Goal: Information Seeking & Learning: Learn about a topic

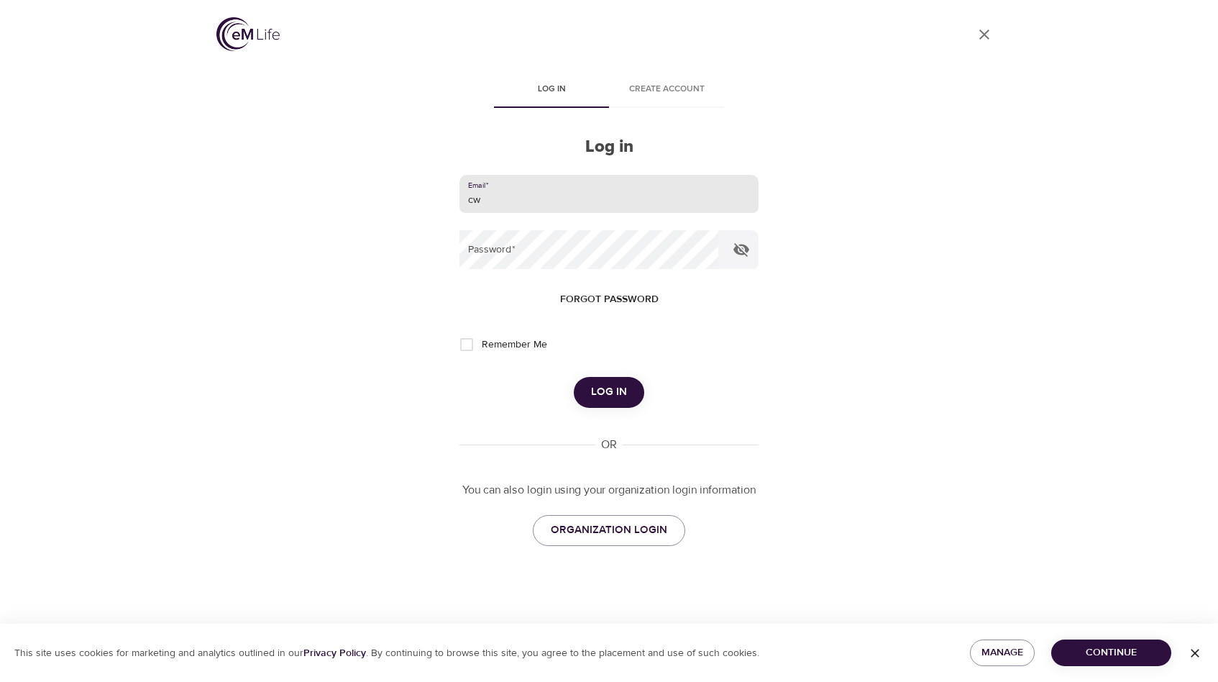
type input "c"
type input "[EMAIL_ADDRESS][DOMAIN_NAME]"
click at [574, 377] on button "Log in" at bounding box center [609, 392] width 70 height 30
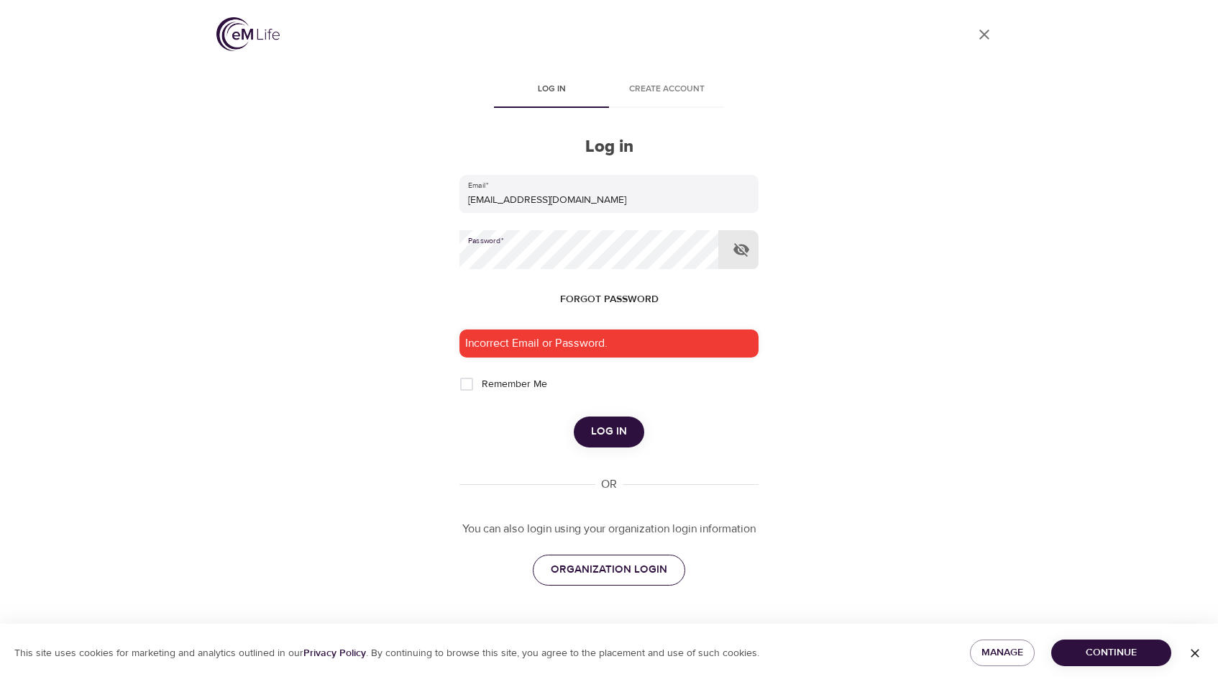
click at [613, 584] on link "ORGANIZATION LOGIN" at bounding box center [609, 569] width 152 height 30
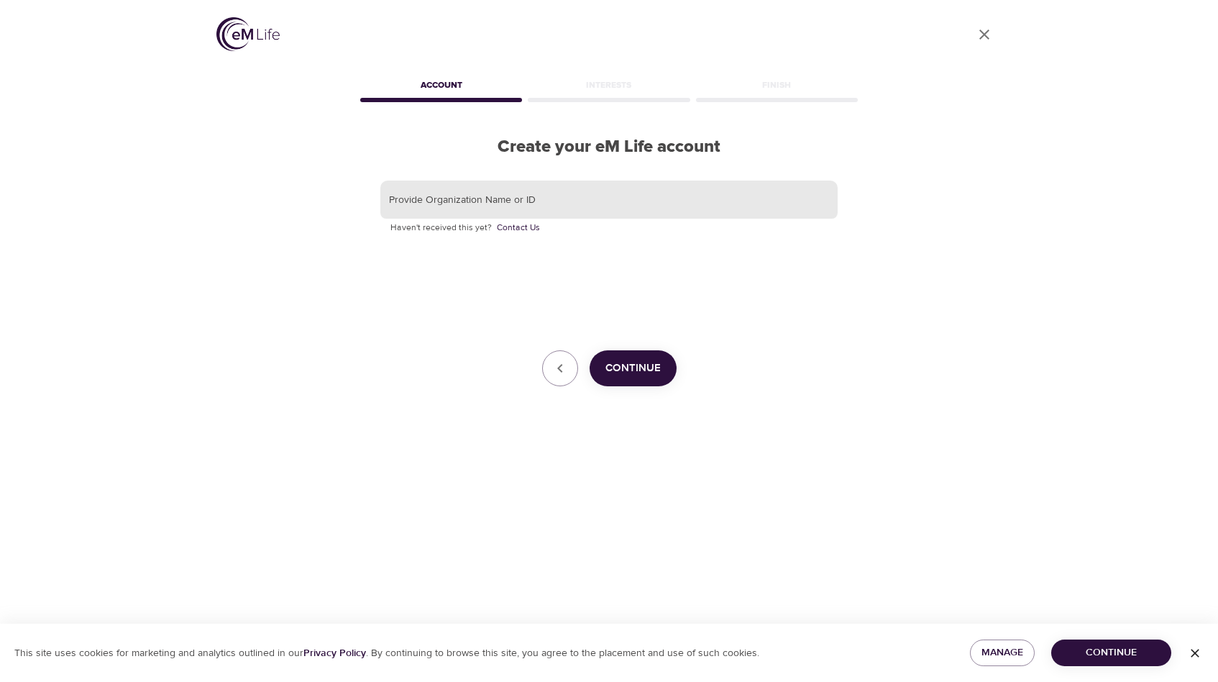
click at [684, 198] on input "text" at bounding box center [608, 199] width 457 height 39
type input "uva"
click at [651, 355] on button "Continue" at bounding box center [633, 368] width 87 height 36
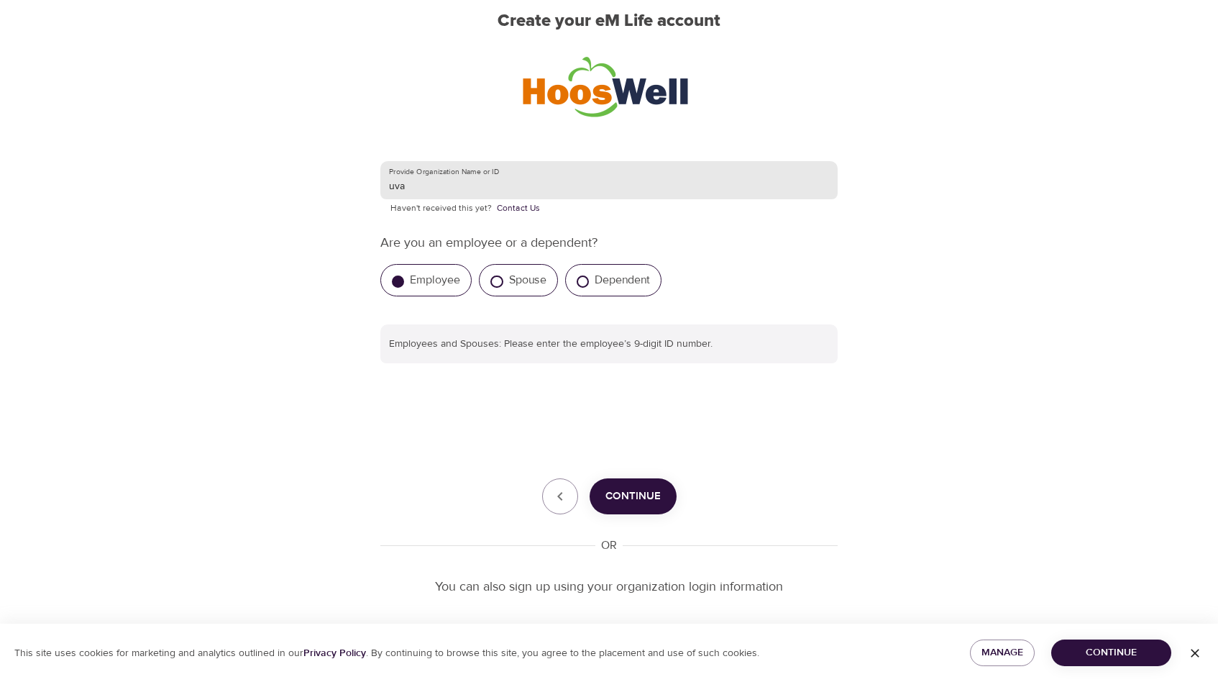
scroll to position [129, 0]
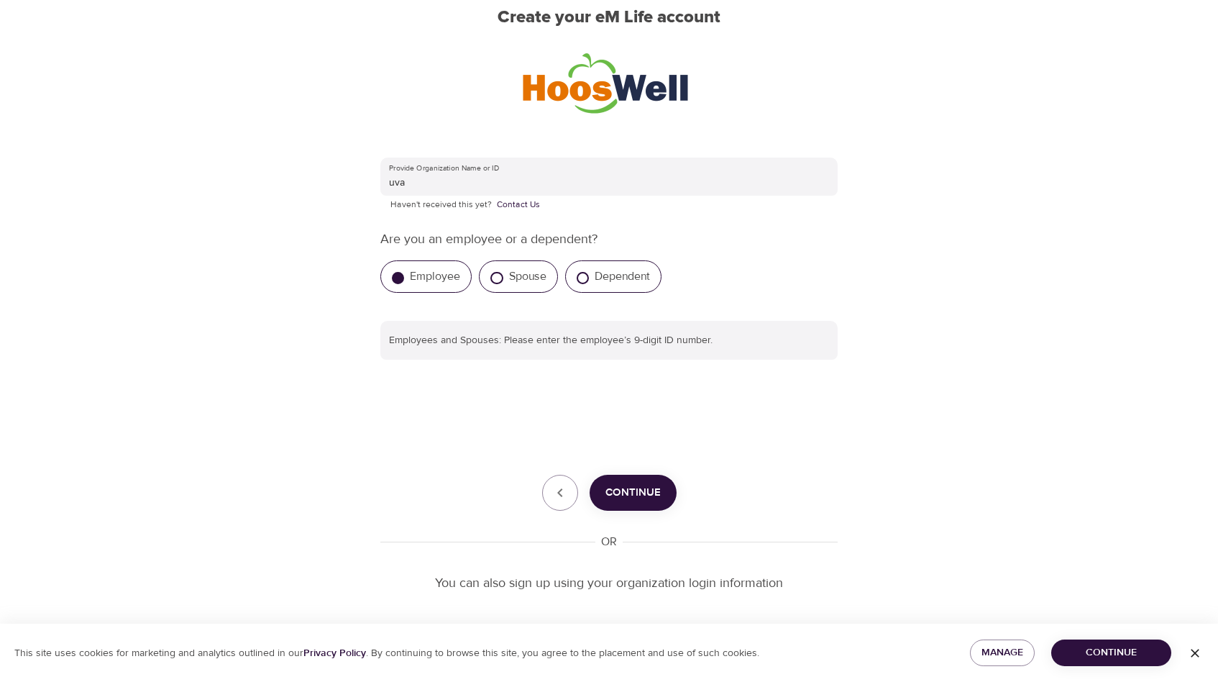
click at [616, 471] on div "Provide Organization Name or ID uva Haven't received this yet? Contact Us Are y…" at bounding box center [608, 399] width 457 height 484
click at [621, 482] on button "Continue" at bounding box center [633, 493] width 87 height 36
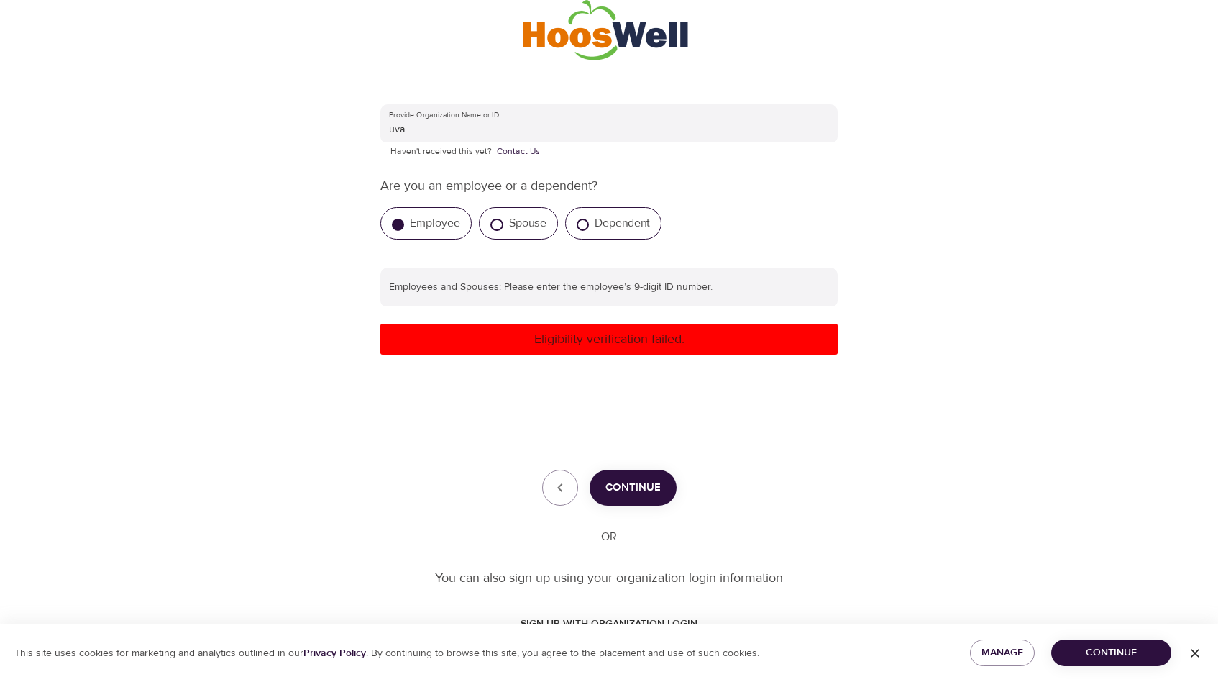
scroll to position [234, 0]
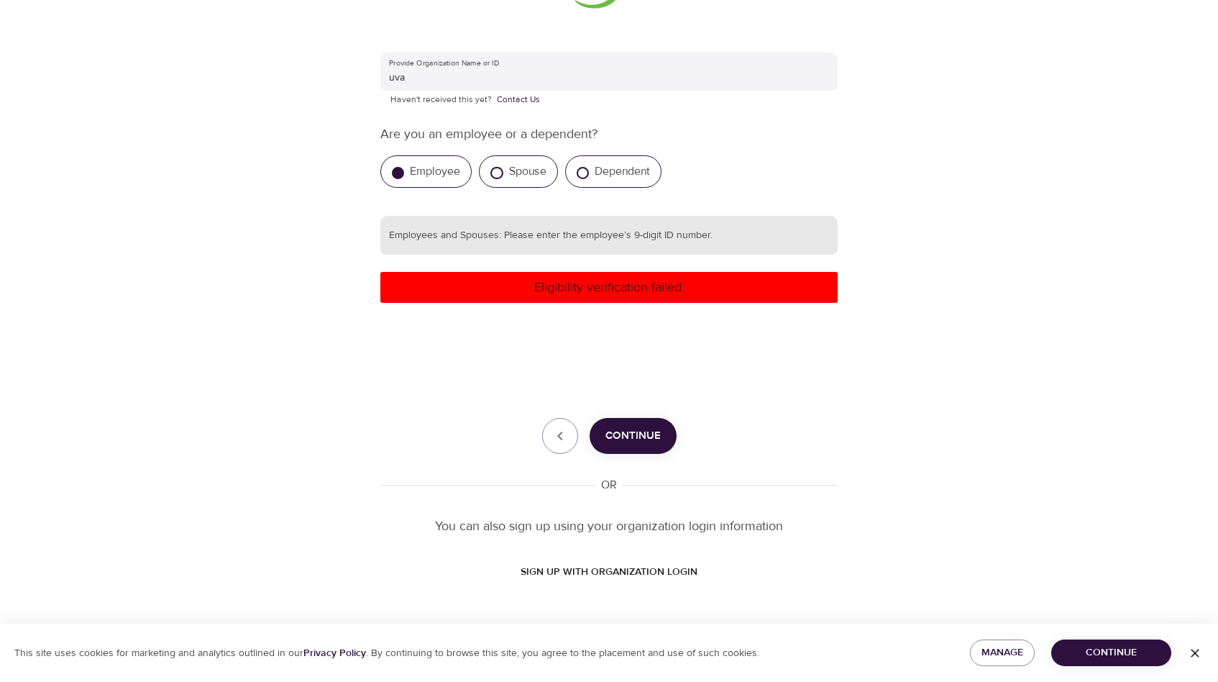
click at [559, 229] on input "text" at bounding box center [608, 235] width 457 height 39
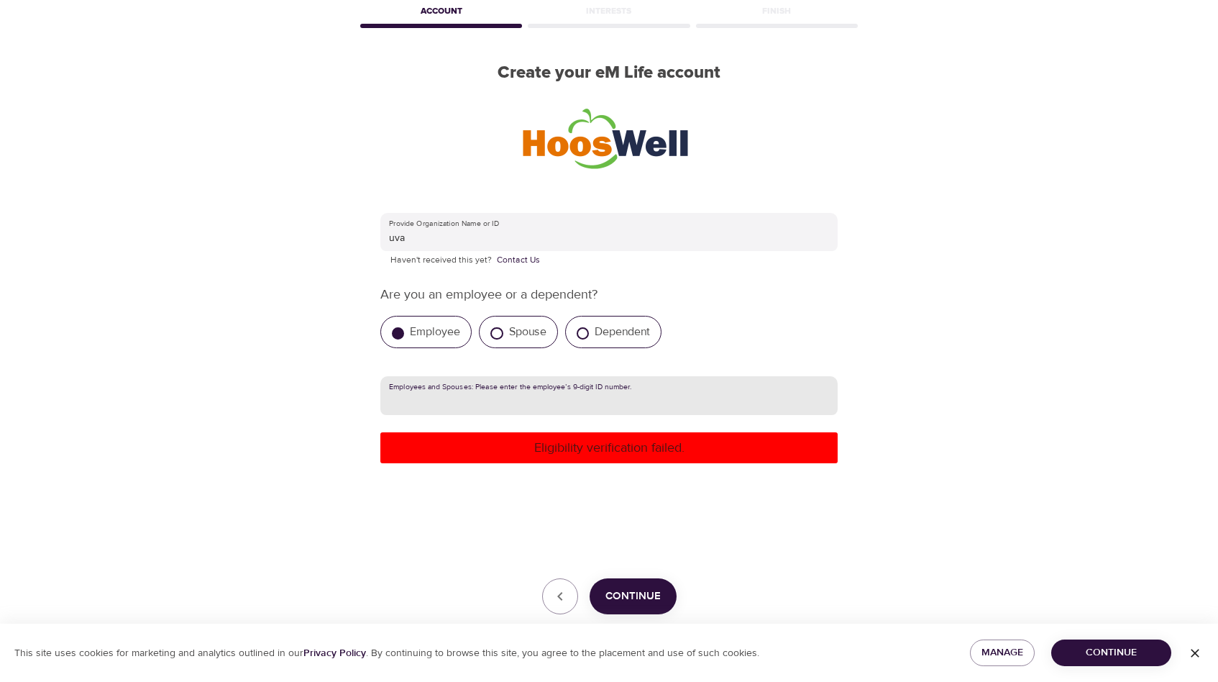
scroll to position [0, 0]
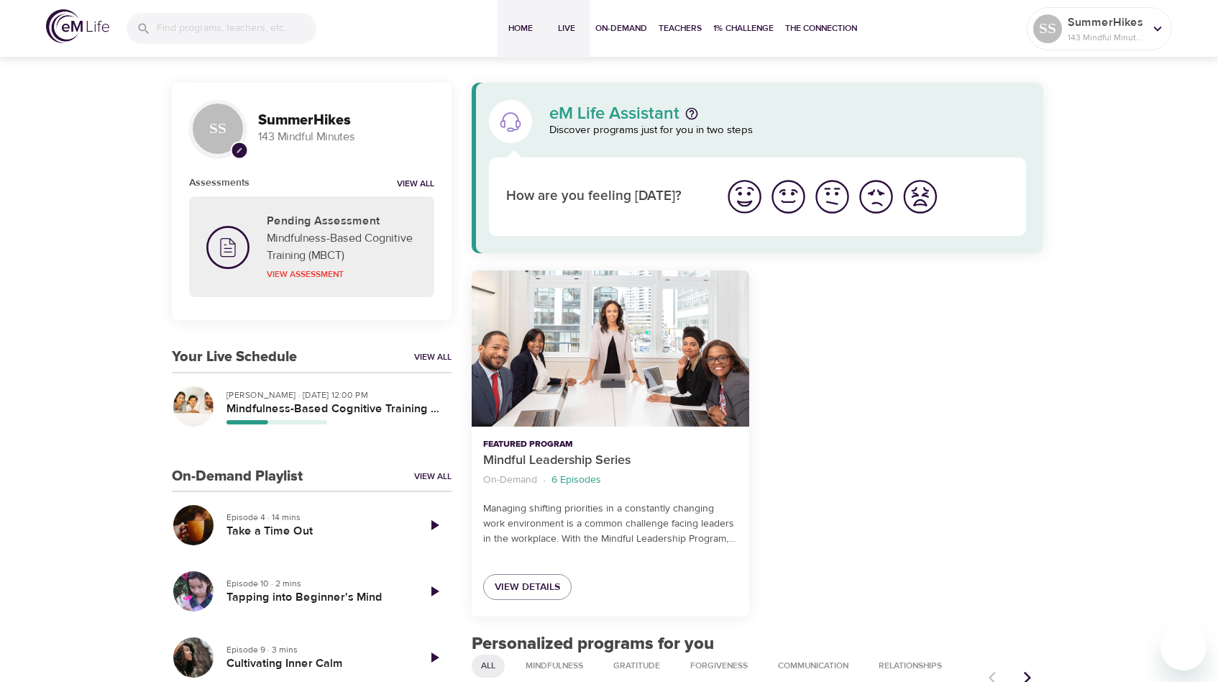
click at [562, 30] on span "Live" at bounding box center [566, 28] width 35 height 15
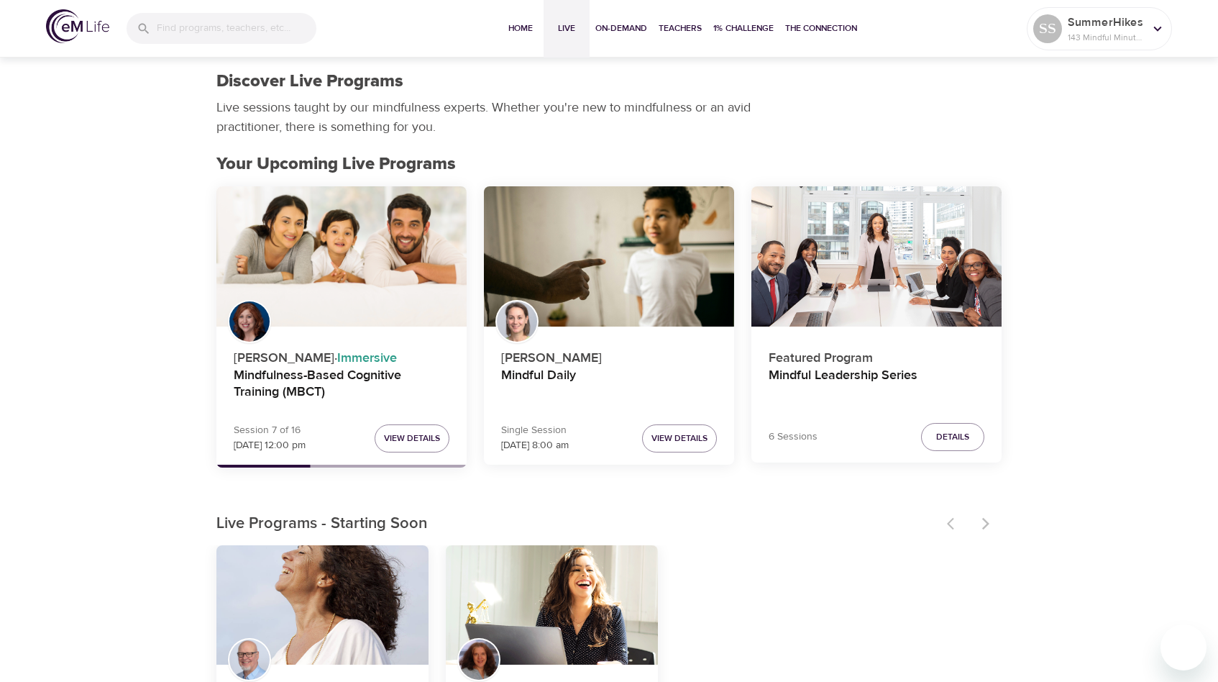
click at [438, 238] on div "Mindfulness-Based Cognitive Training (MBCT)" at bounding box center [341, 256] width 250 height 141
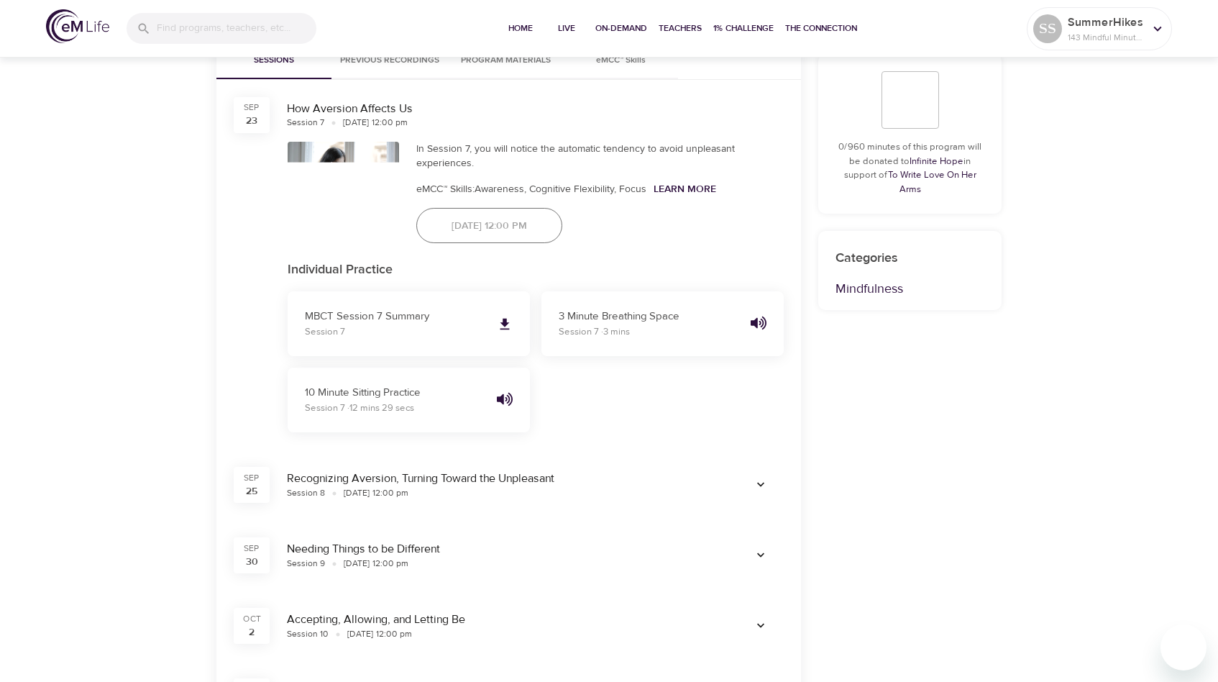
scroll to position [606, 0]
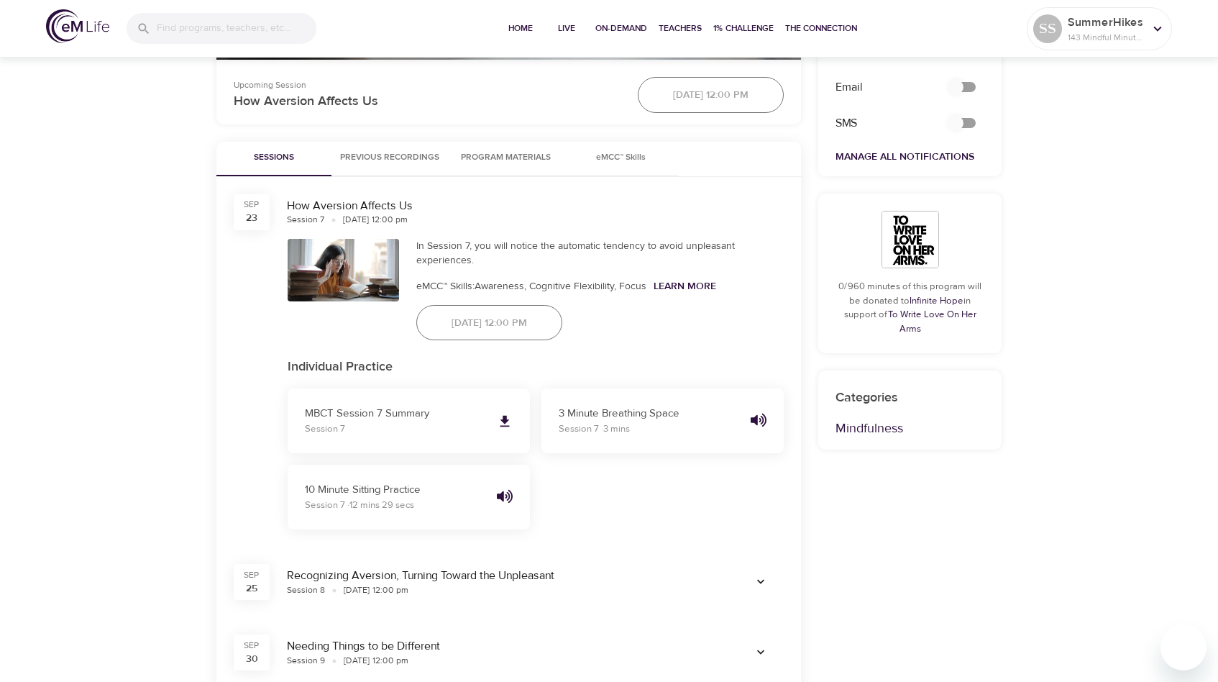
click at [408, 155] on span "Previous Recordings" at bounding box center [389, 157] width 99 height 15
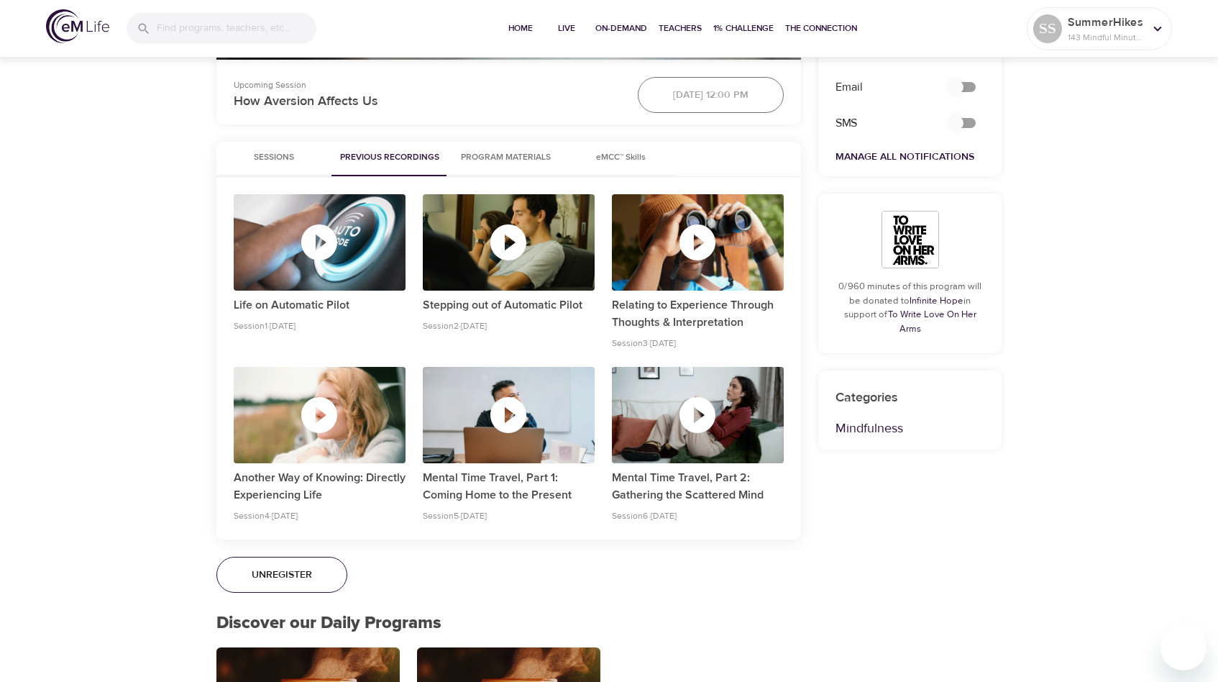
click at [704, 244] on icon "button" at bounding box center [697, 242] width 36 height 36
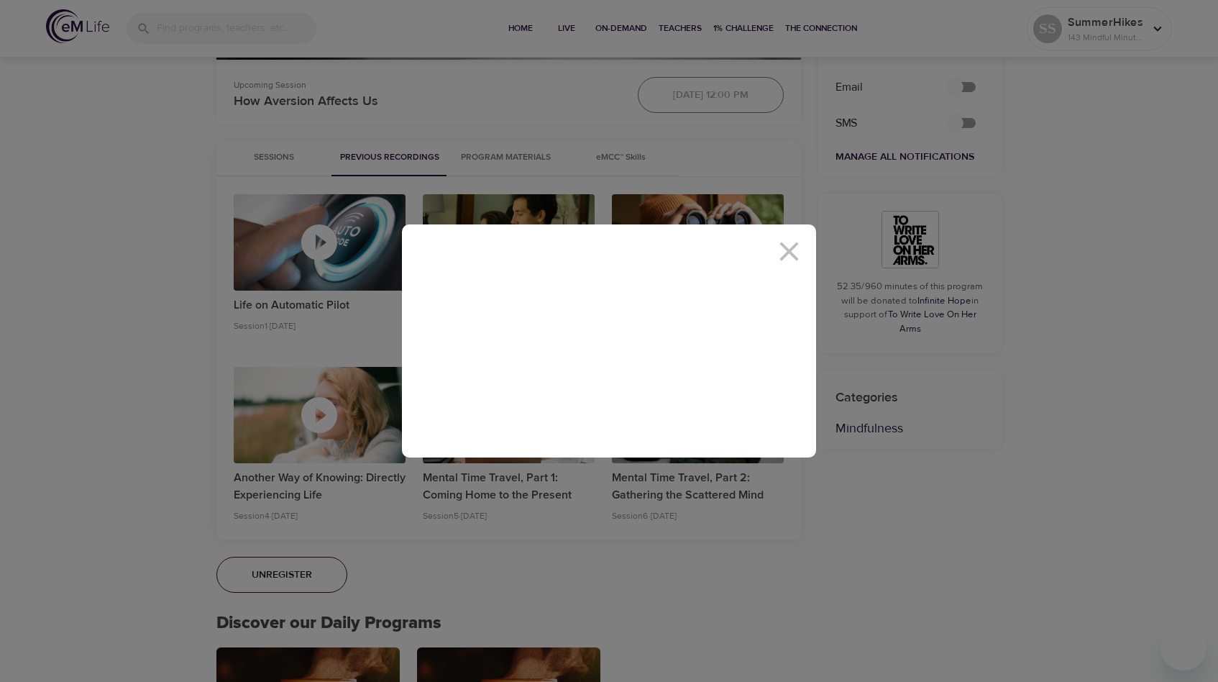
click at [788, 245] on icon at bounding box center [789, 251] width 32 height 32
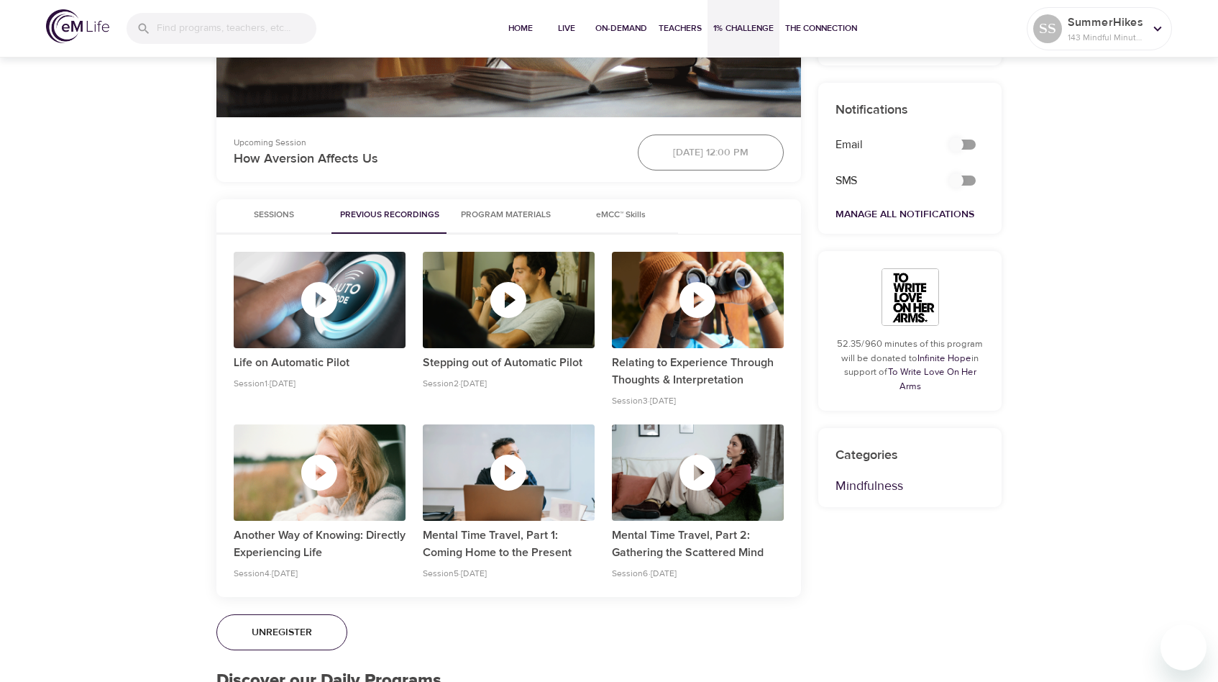
scroll to position [535, 0]
